Goal: Information Seeking & Learning: Find specific fact

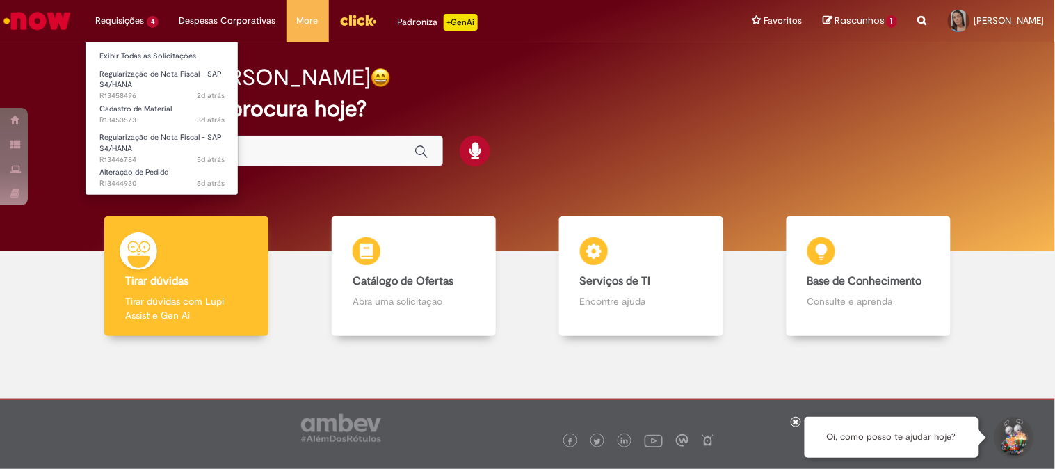
click at [136, 10] on li "Requisições 4 Exibir Todas as Solicitações Regularização de Nota Fiscal - SAP S…" at bounding box center [127, 21] width 84 height 42
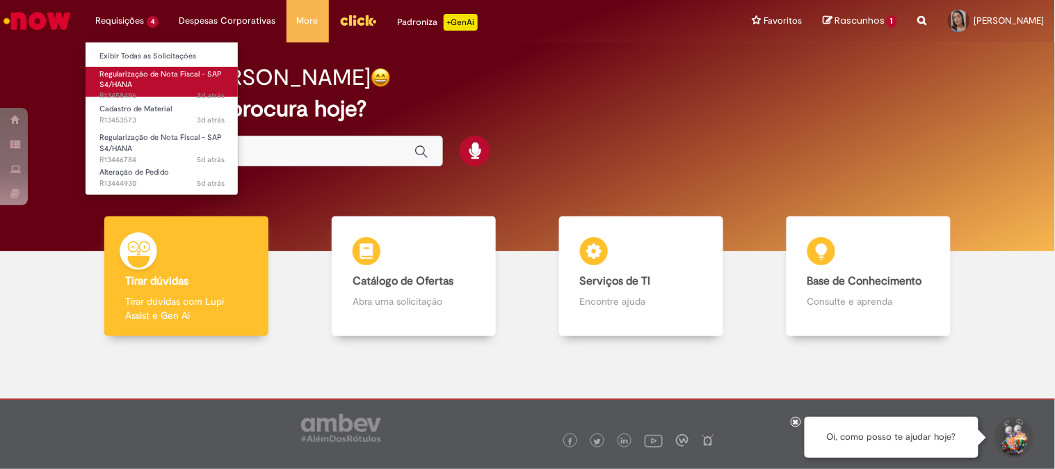
click at [140, 82] on link "Regularização de Nota Fiscal - SAP S4/HANA 2d atrás 2 dias atrás R13458496" at bounding box center [162, 82] width 153 height 30
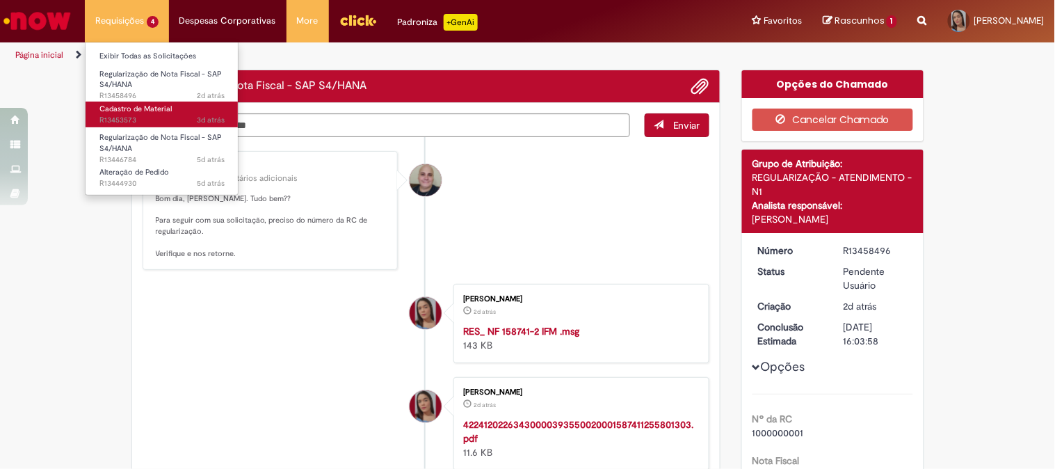
click at [144, 104] on span "Cadastro de Material" at bounding box center [135, 109] width 72 height 10
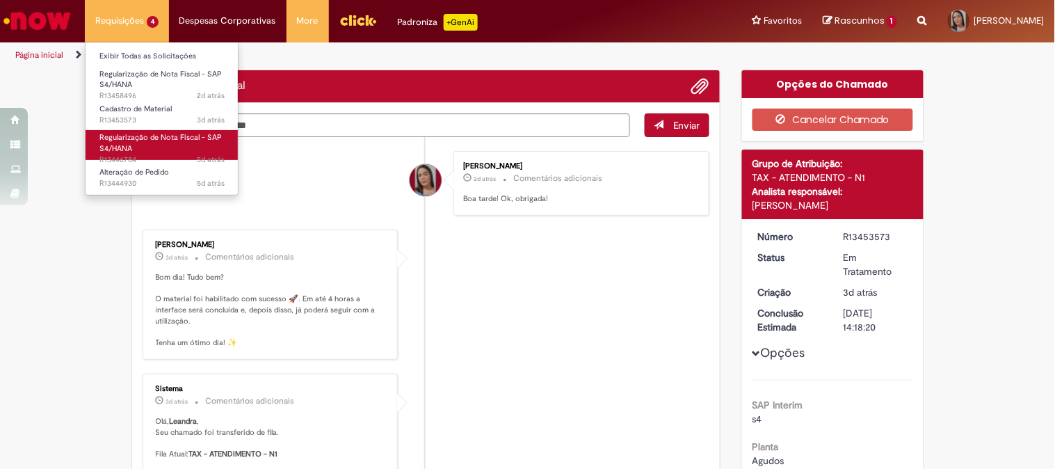
click at [136, 140] on span "Regularização de Nota Fiscal - SAP S4/HANA" at bounding box center [160, 143] width 122 height 22
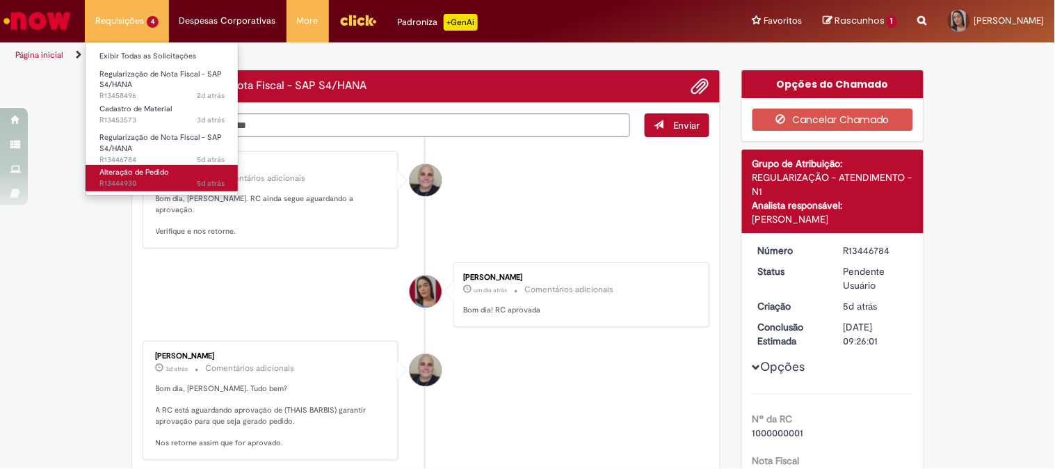
click at [150, 181] on span "5d atrás 5 dias atrás R13444930" at bounding box center [161, 183] width 125 height 11
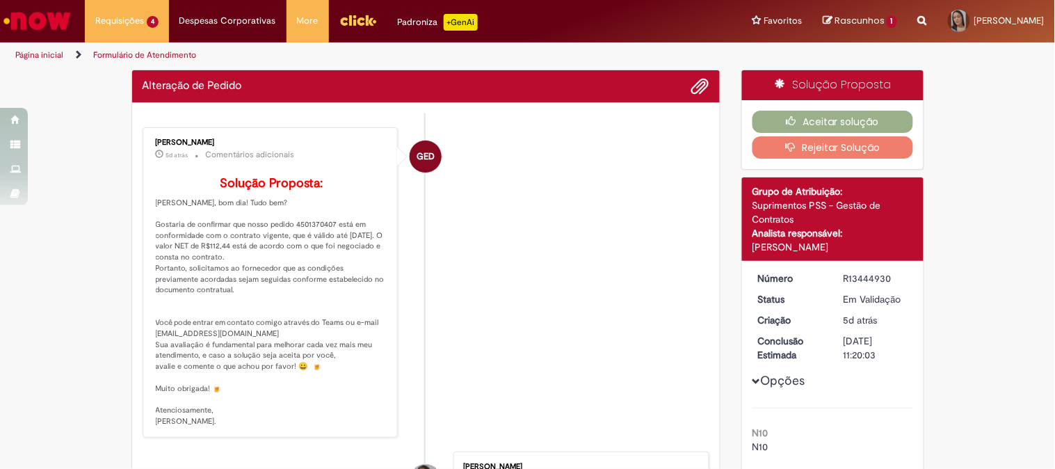
click at [12, 8] on img "Ir para a Homepage" at bounding box center [37, 21] width 72 height 28
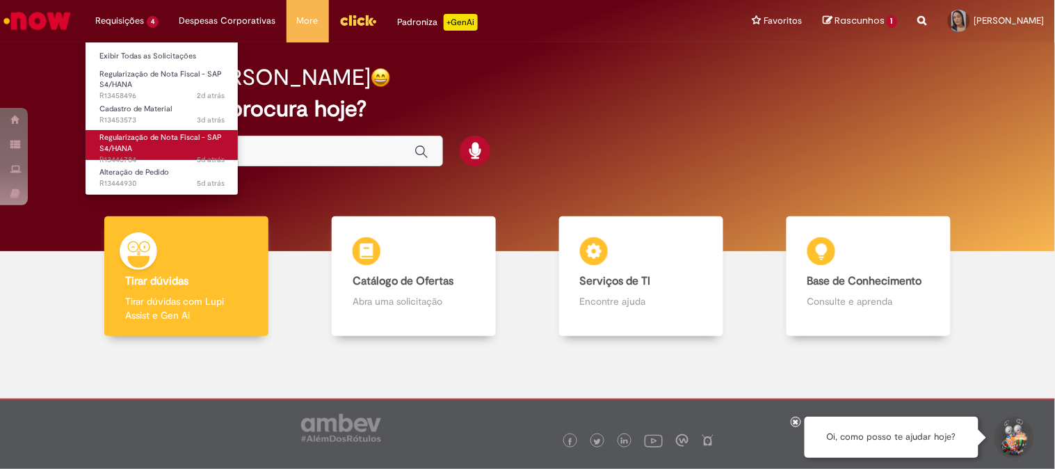
click at [149, 140] on span "Regularização de Nota Fiscal - SAP S4/HANA" at bounding box center [160, 143] width 122 height 22
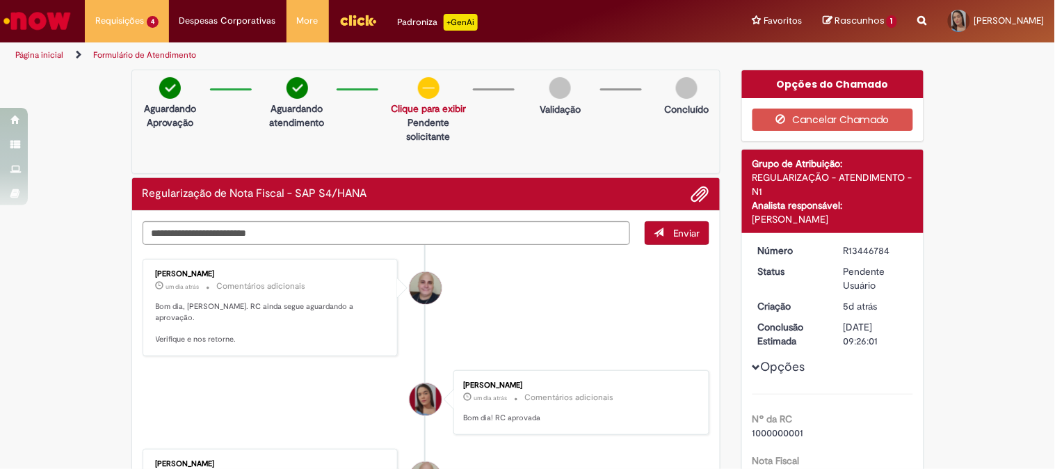
scroll to position [232, 0]
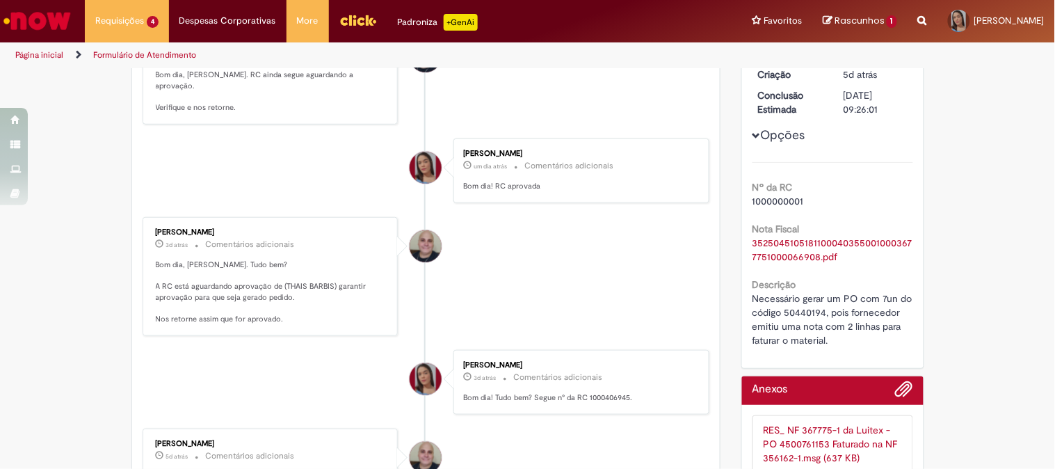
click at [597, 392] on p "Bom dia! Tudo bem? Segue n° da RC 1000406945." at bounding box center [579, 397] width 232 height 11
copy p "1000406945"
